Goal: Task Accomplishment & Management: Use online tool/utility

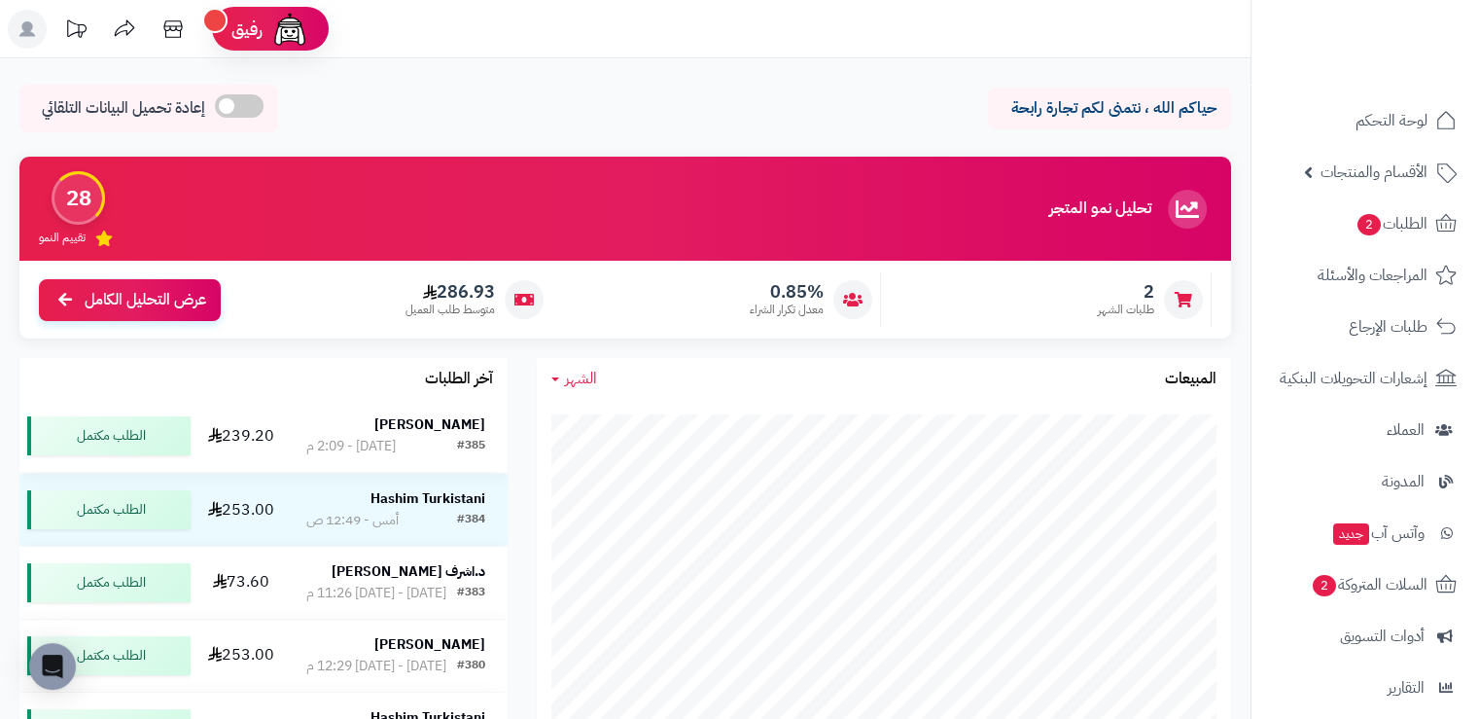
click at [463, 423] on strong "[PERSON_NAME]" at bounding box center [429, 424] width 111 height 20
click at [437, 416] on strong "[PERSON_NAME]" at bounding box center [429, 424] width 111 height 20
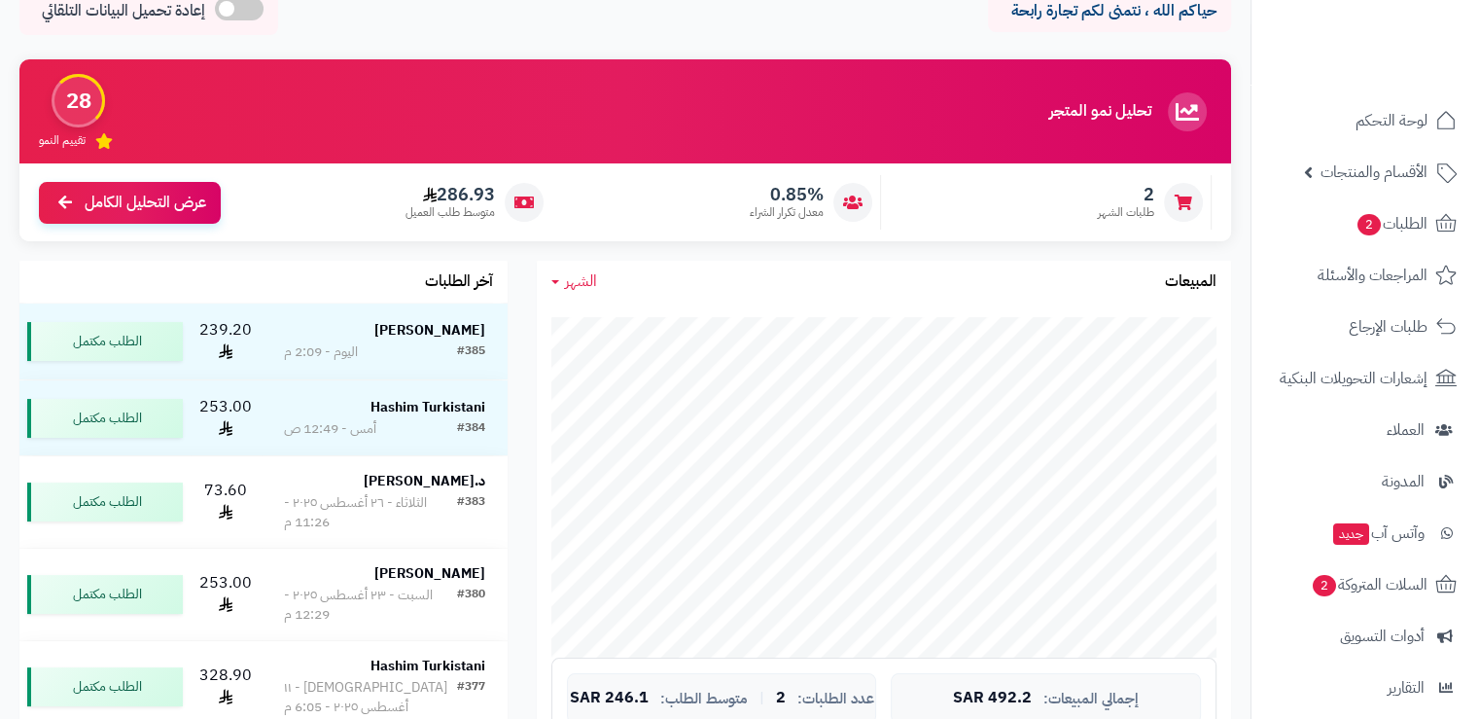
click at [429, 329] on strong "[PERSON_NAME]" at bounding box center [429, 330] width 111 height 20
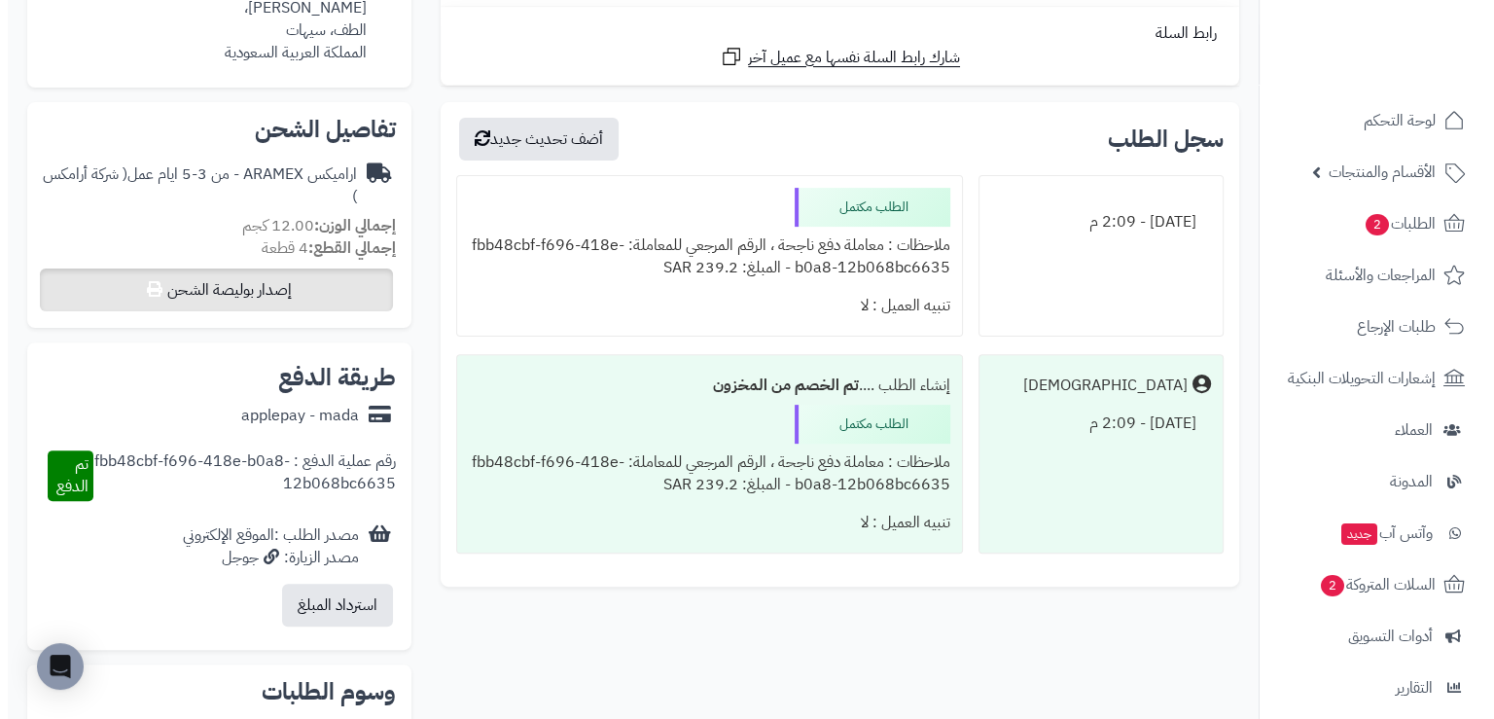
scroll to position [584, 0]
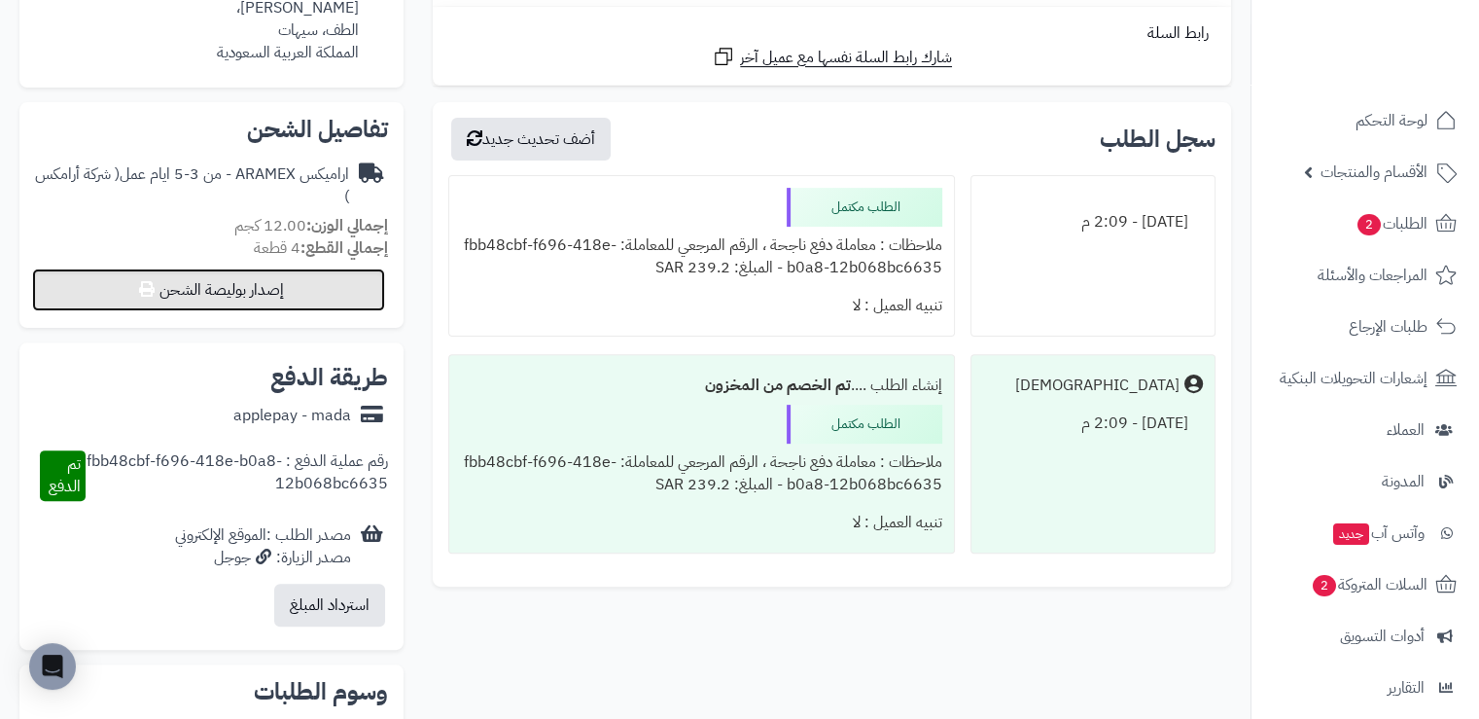
click at [302, 290] on button "إصدار بوليصة الشحن" at bounding box center [208, 289] width 353 height 43
select select "******"
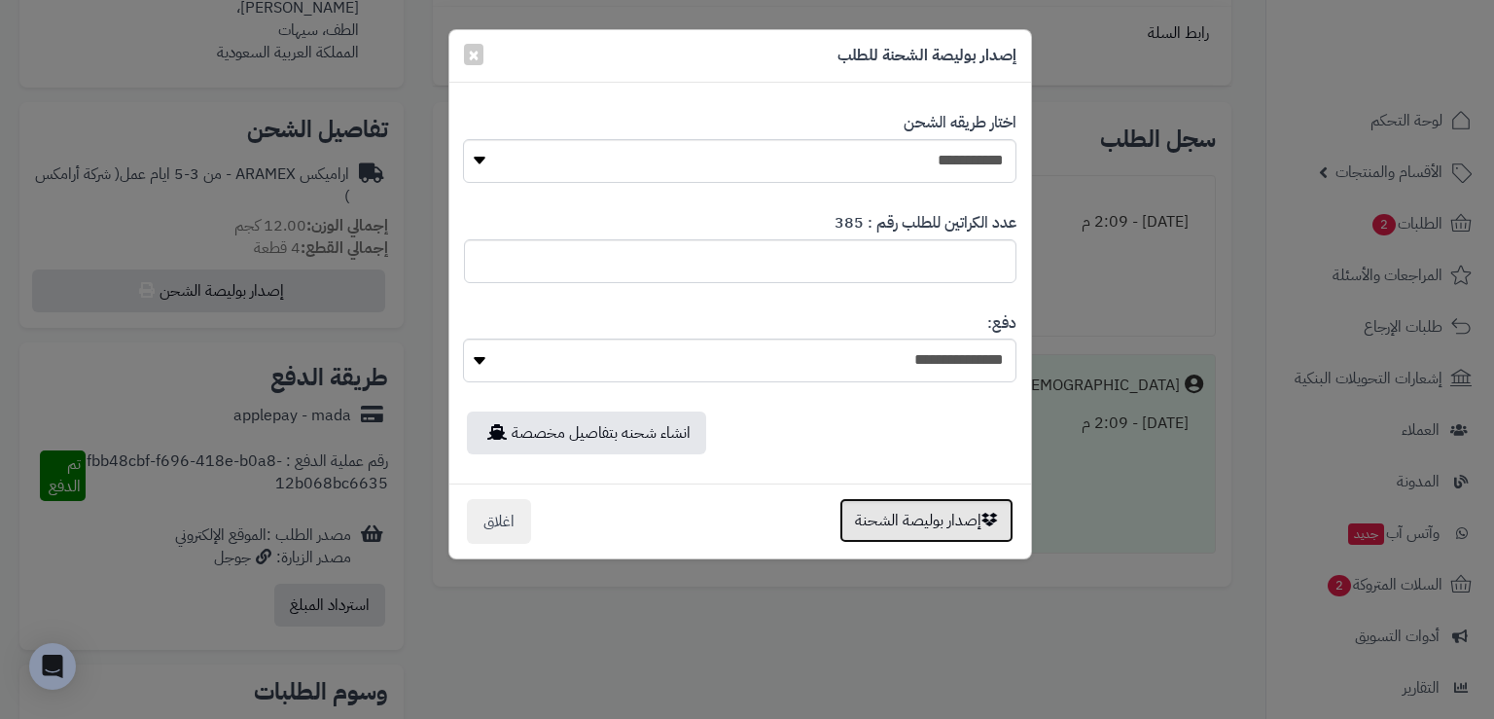
click at [974, 521] on button "إصدار بوليصة الشحنة" at bounding box center [926, 520] width 174 height 45
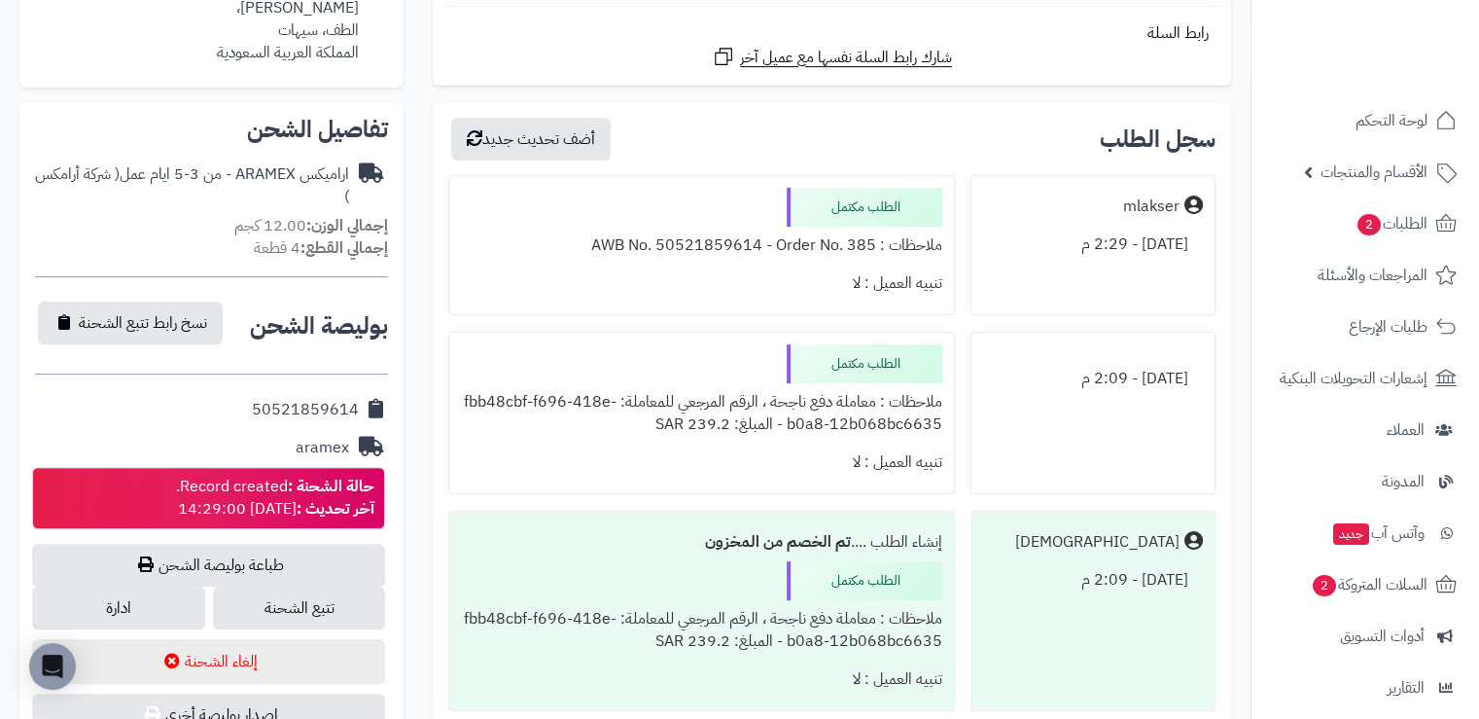
scroll to position [681, 0]
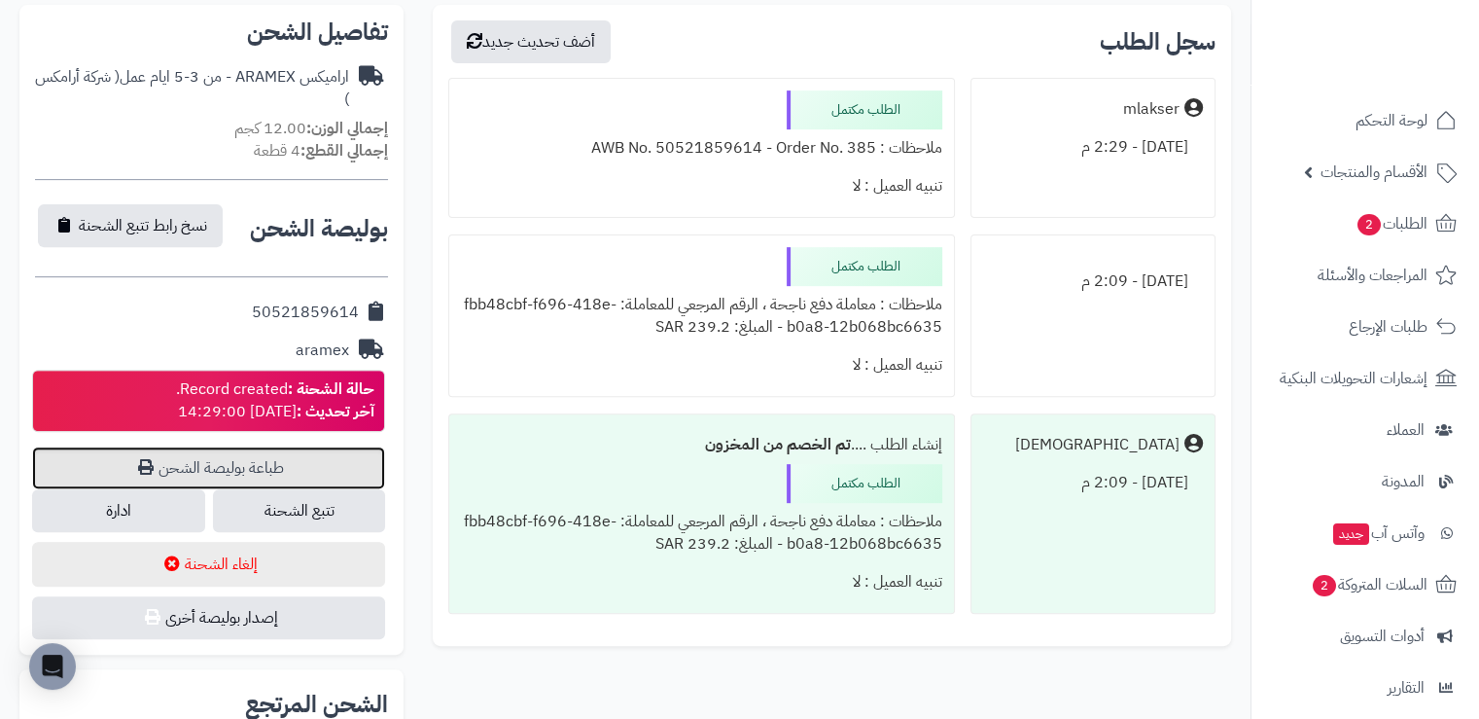
click at [222, 458] on link "طباعة بوليصة الشحن" at bounding box center [208, 467] width 353 height 43
